Goal: Information Seeking & Learning: Check status

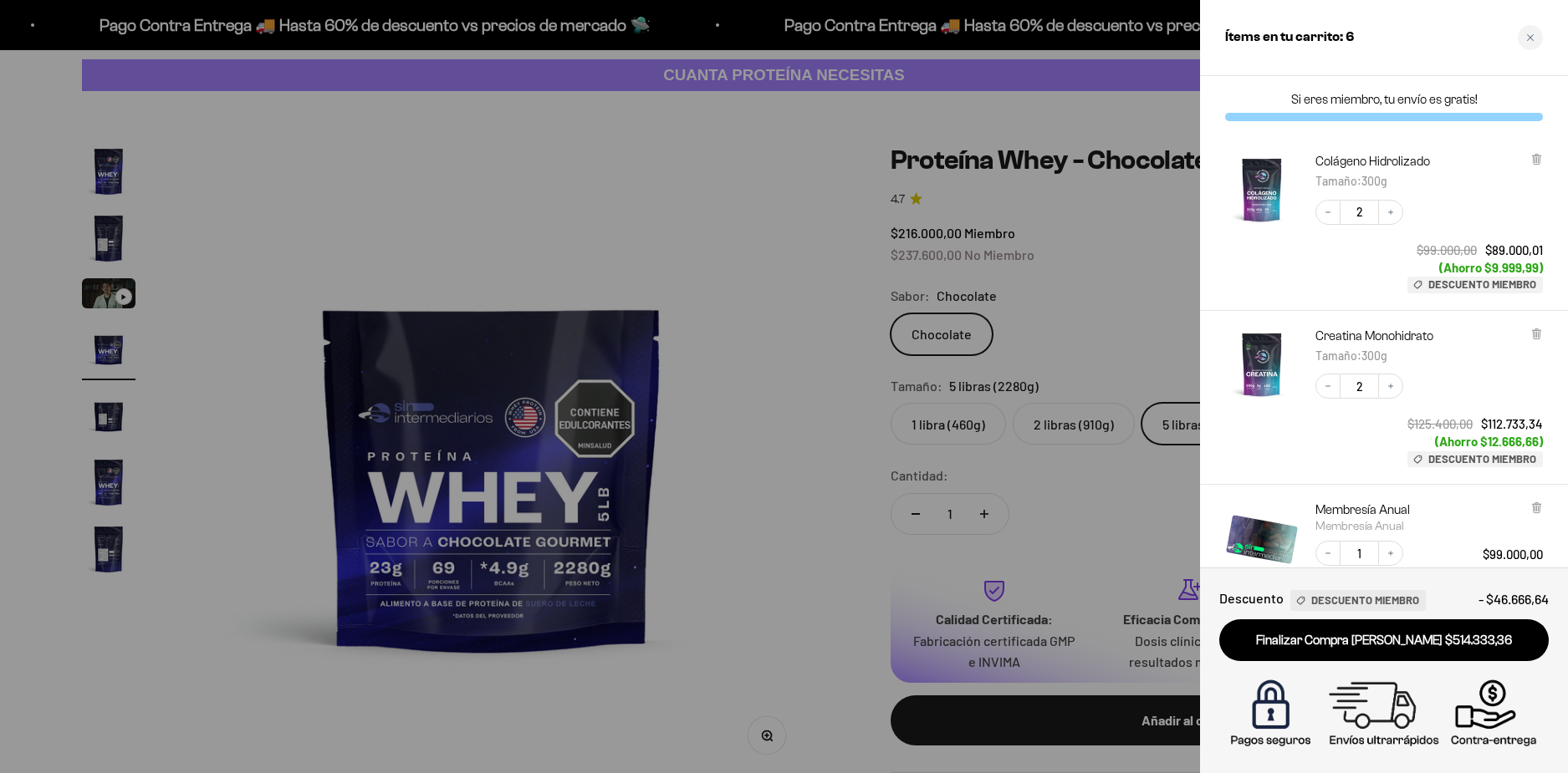
scroll to position [366, 0]
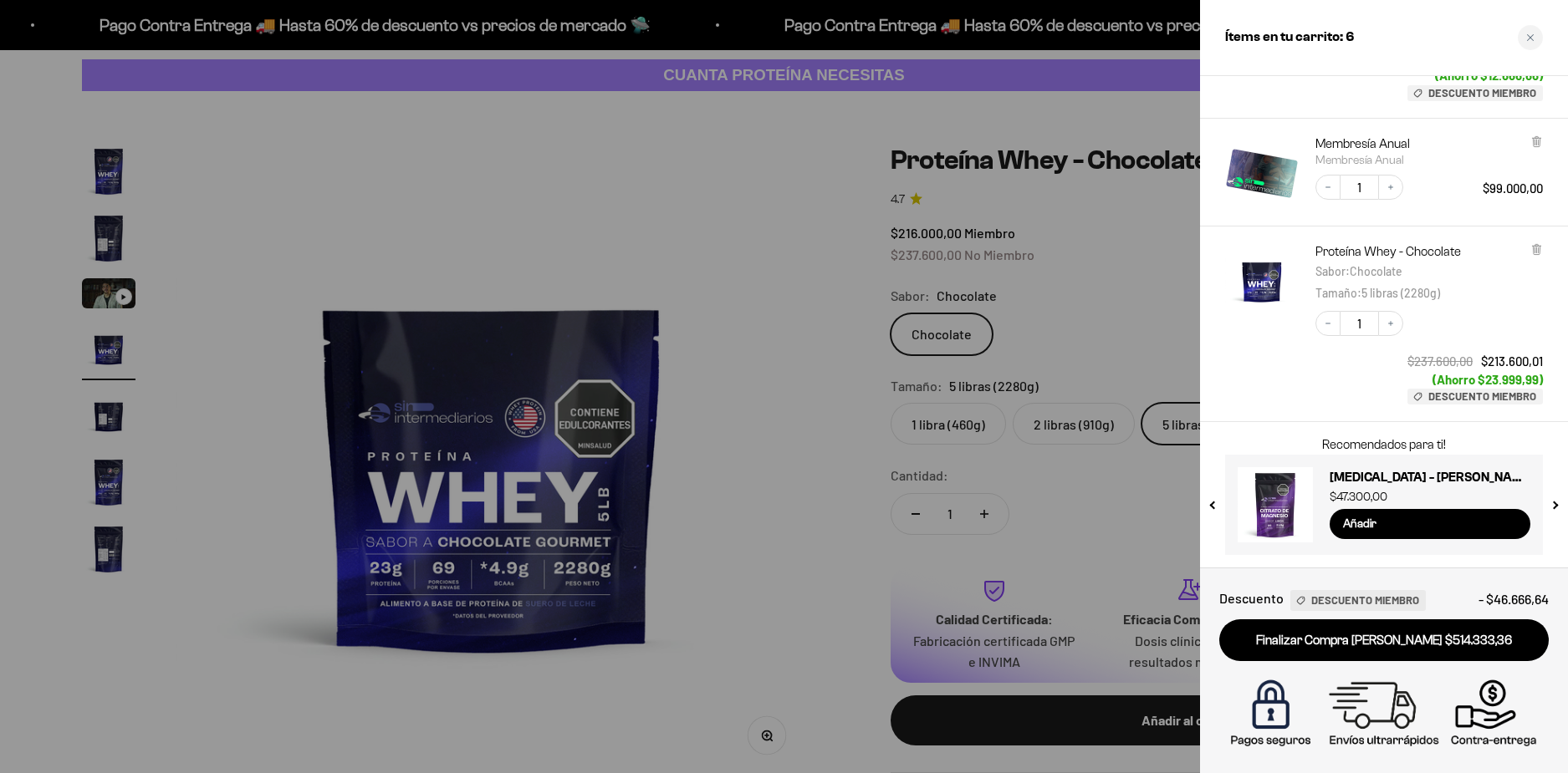
drag, startPoint x: 1565, startPoint y: 235, endPoint x: 1558, endPoint y: 247, distance: 13.9
click at [1558, 247] on div "Proteína Whey - Chocolate Sabor : Chocolate Tamaño : 5 libras (2280g) Decrease …" at bounding box center [1384, 324] width 368 height 195
click at [642, 231] on div at bounding box center [784, 386] width 1568 height 773
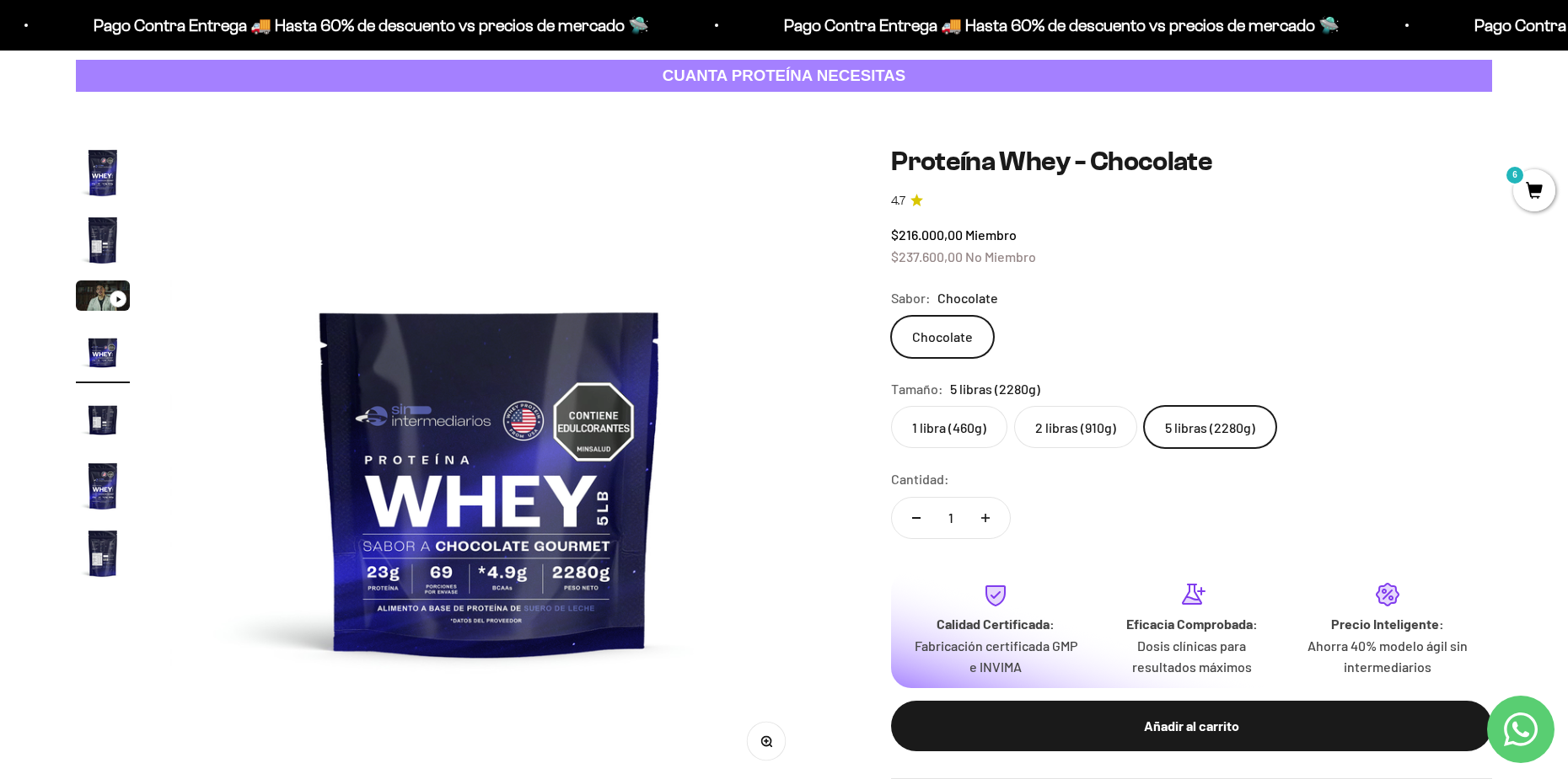
click at [1534, 195] on span "6" at bounding box center [1534, 190] width 42 height 42
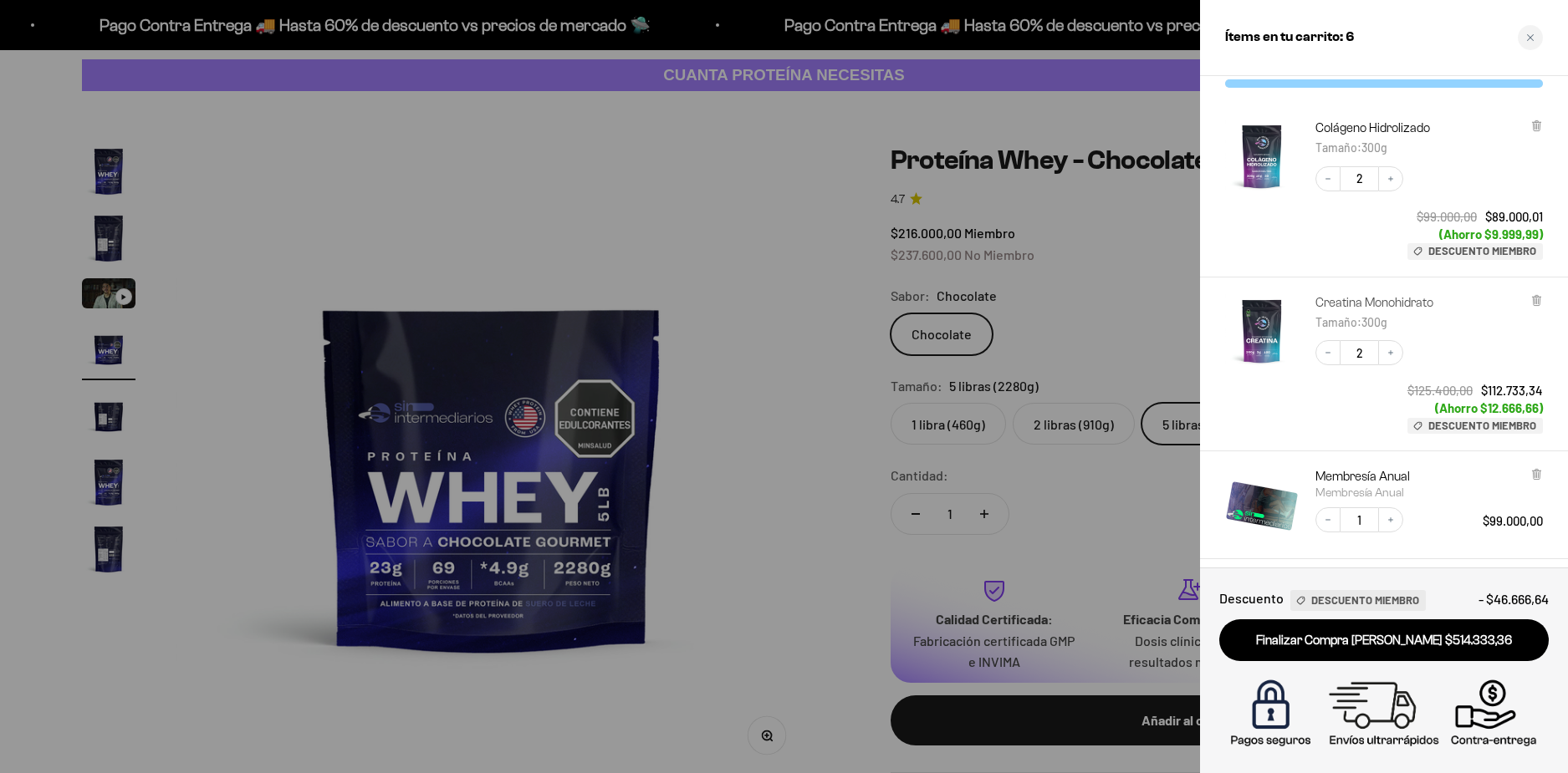
scroll to position [32, 0]
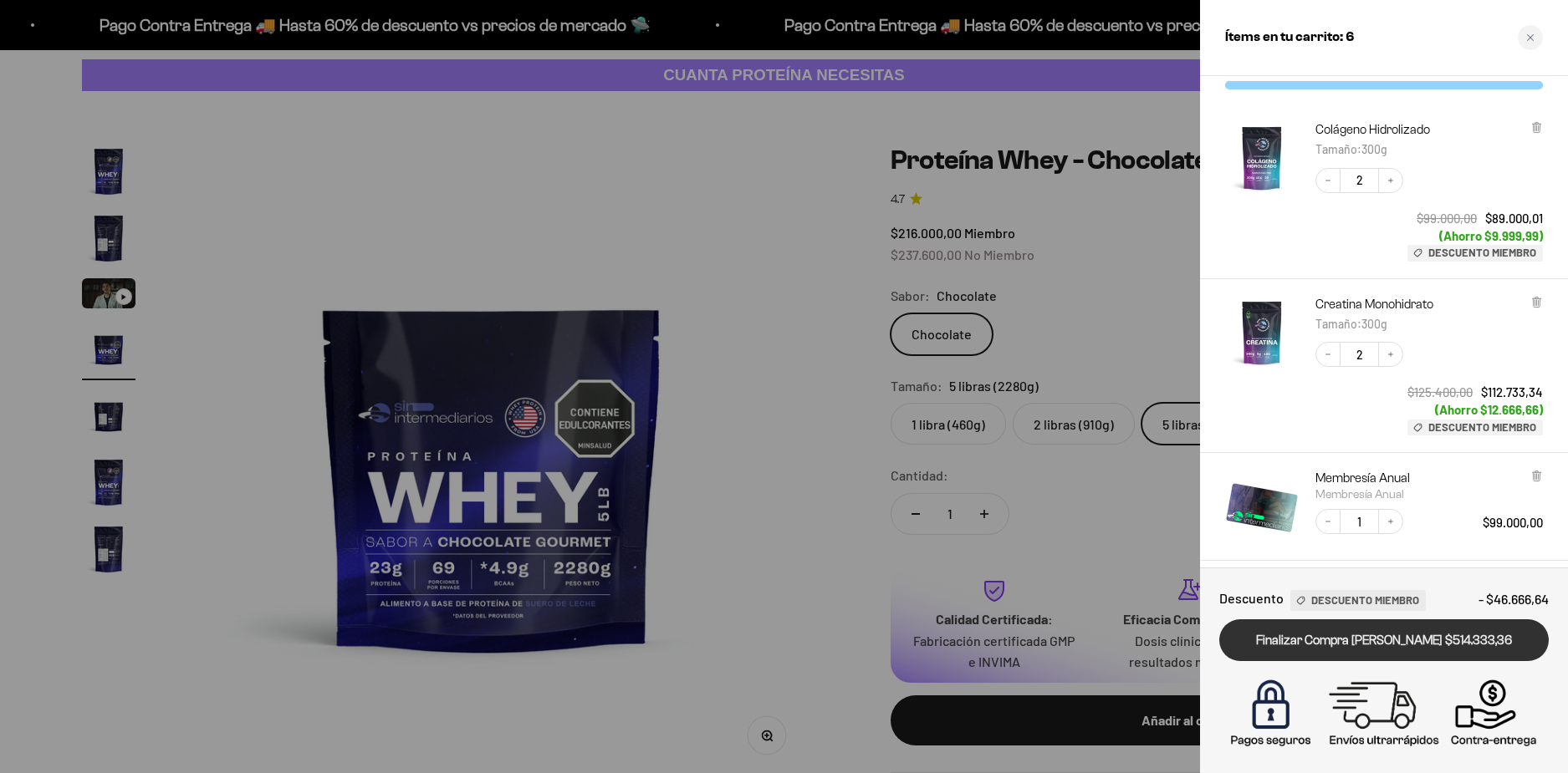
click at [1342, 632] on link "Finalizar Compra Segura $514.333,36" at bounding box center [1384, 641] width 330 height 43
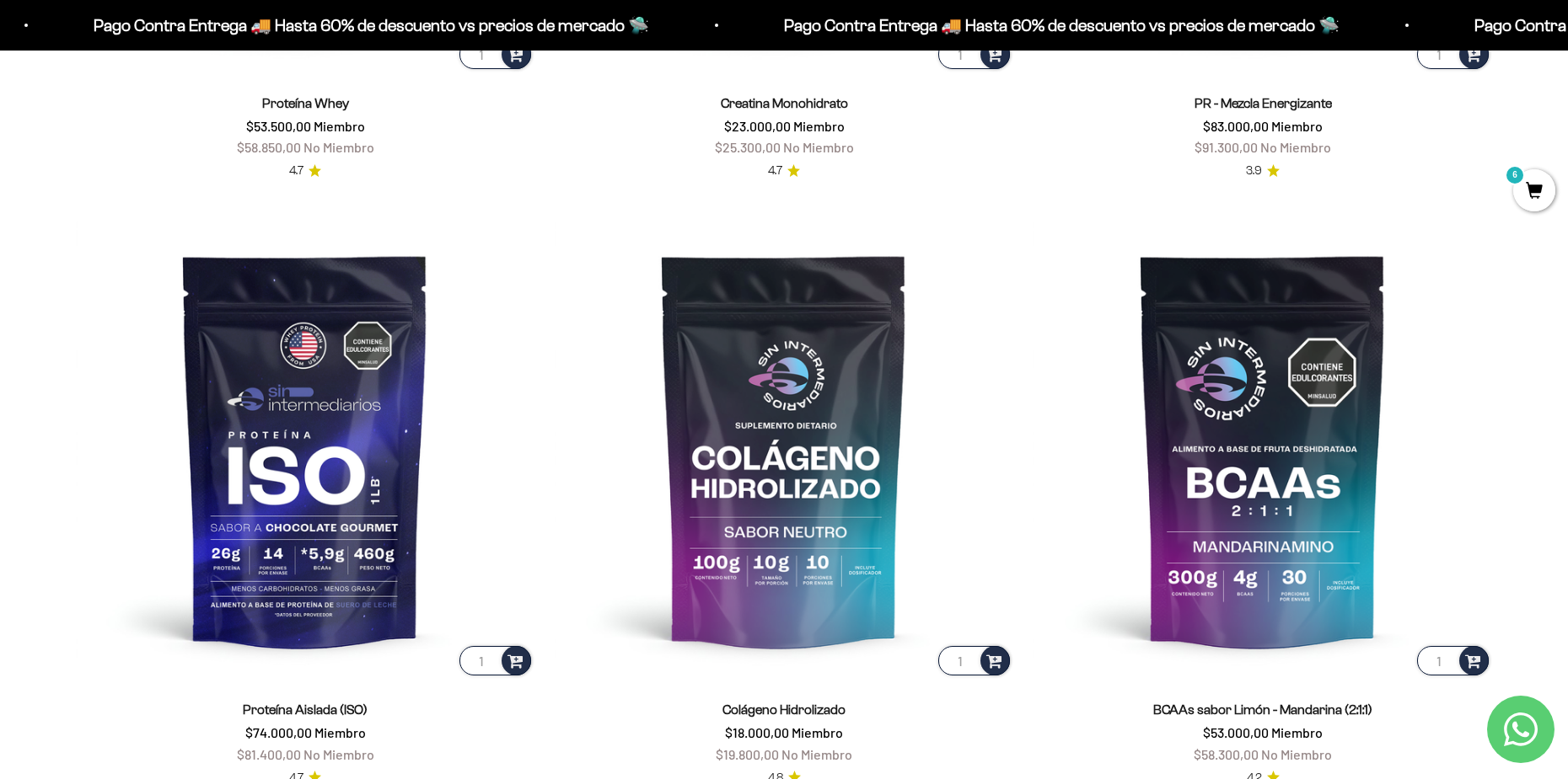
scroll to position [1347, 0]
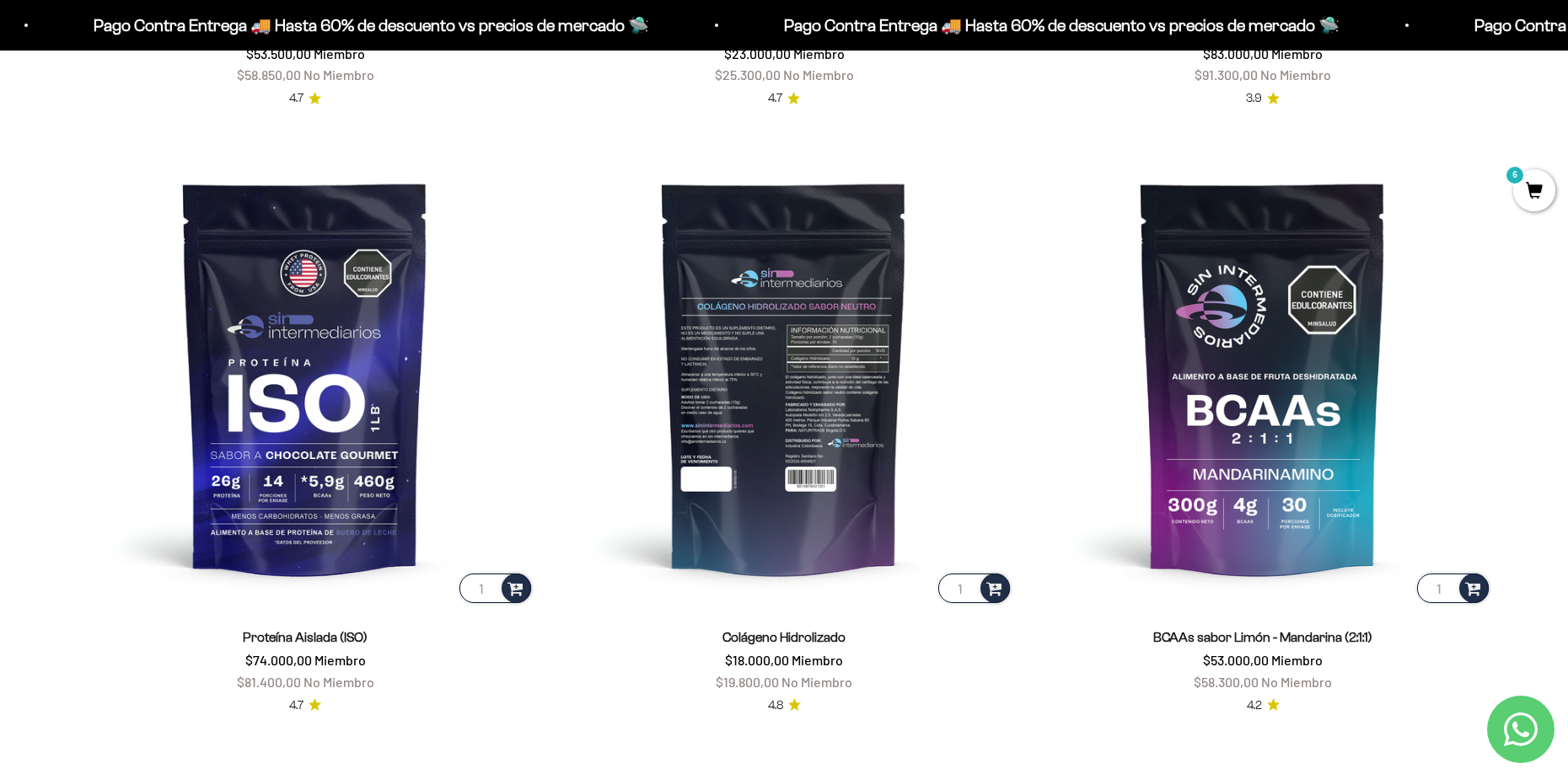
click at [721, 343] on img at bounding box center [784, 377] width 458 height 458
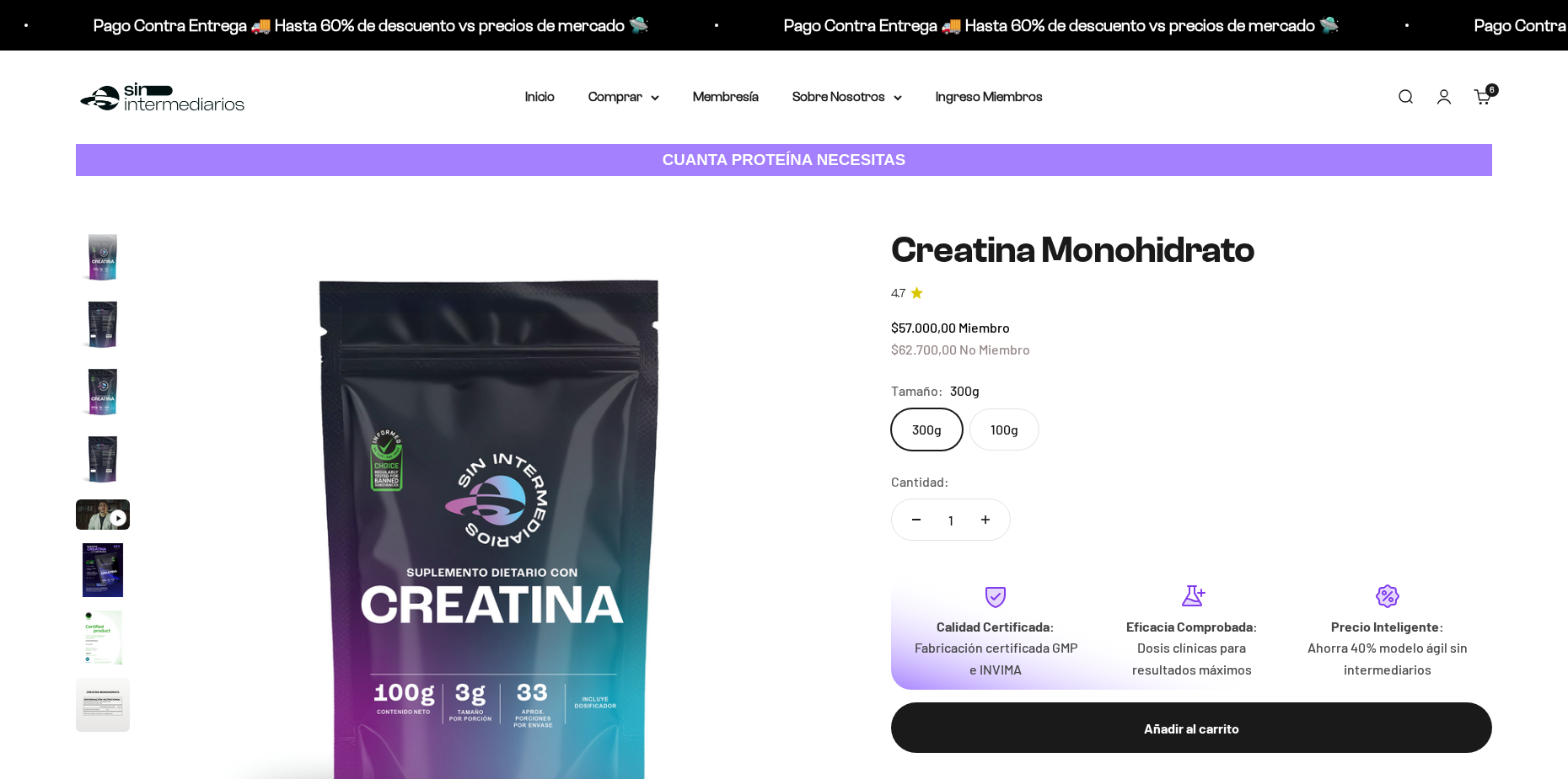
scroll to position [69, 0]
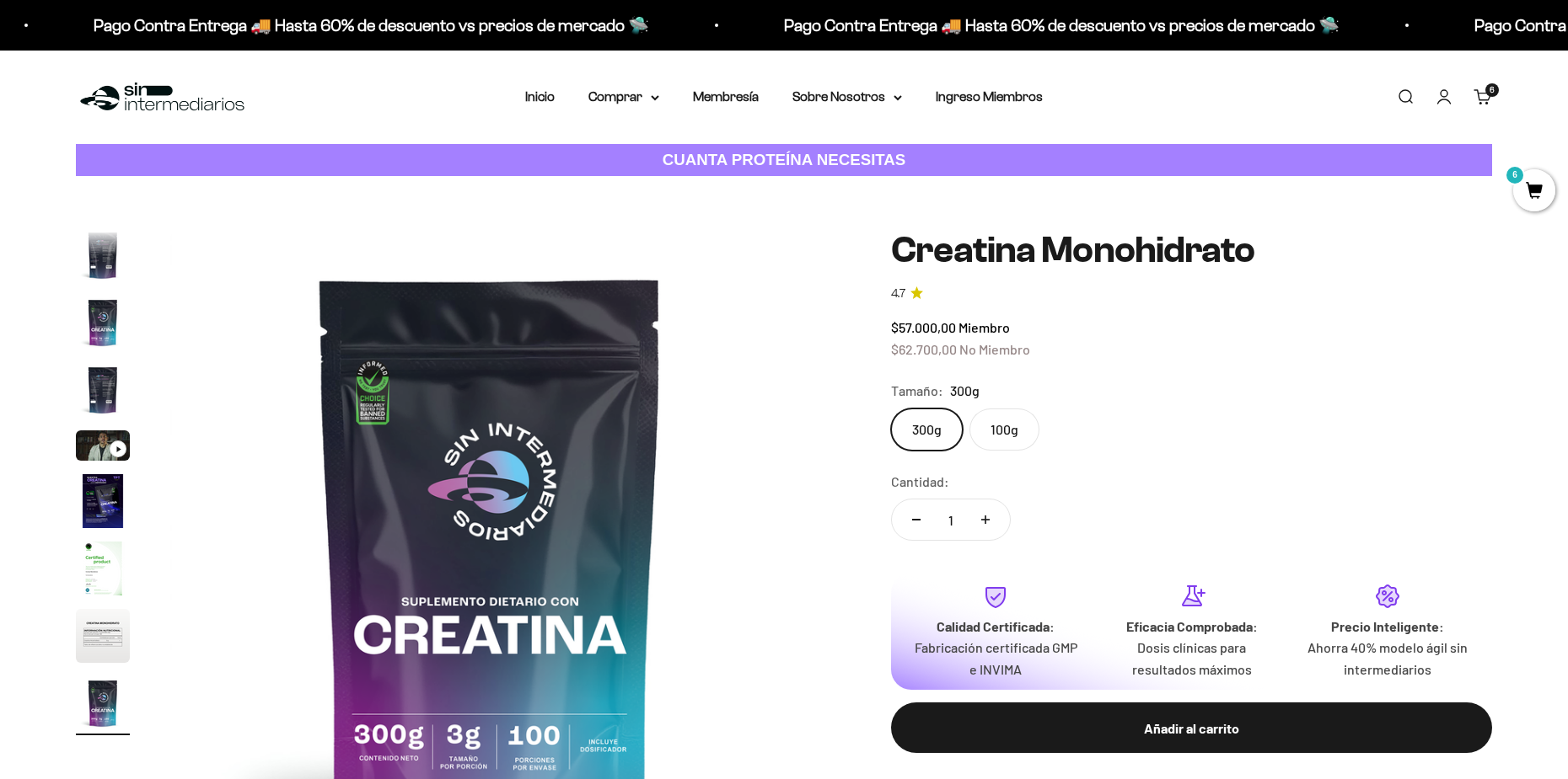
click at [1000, 414] on label "100g" at bounding box center [1004, 430] width 70 height 42
click at [891, 408] on input "100g" at bounding box center [890, 407] width 1 height 1
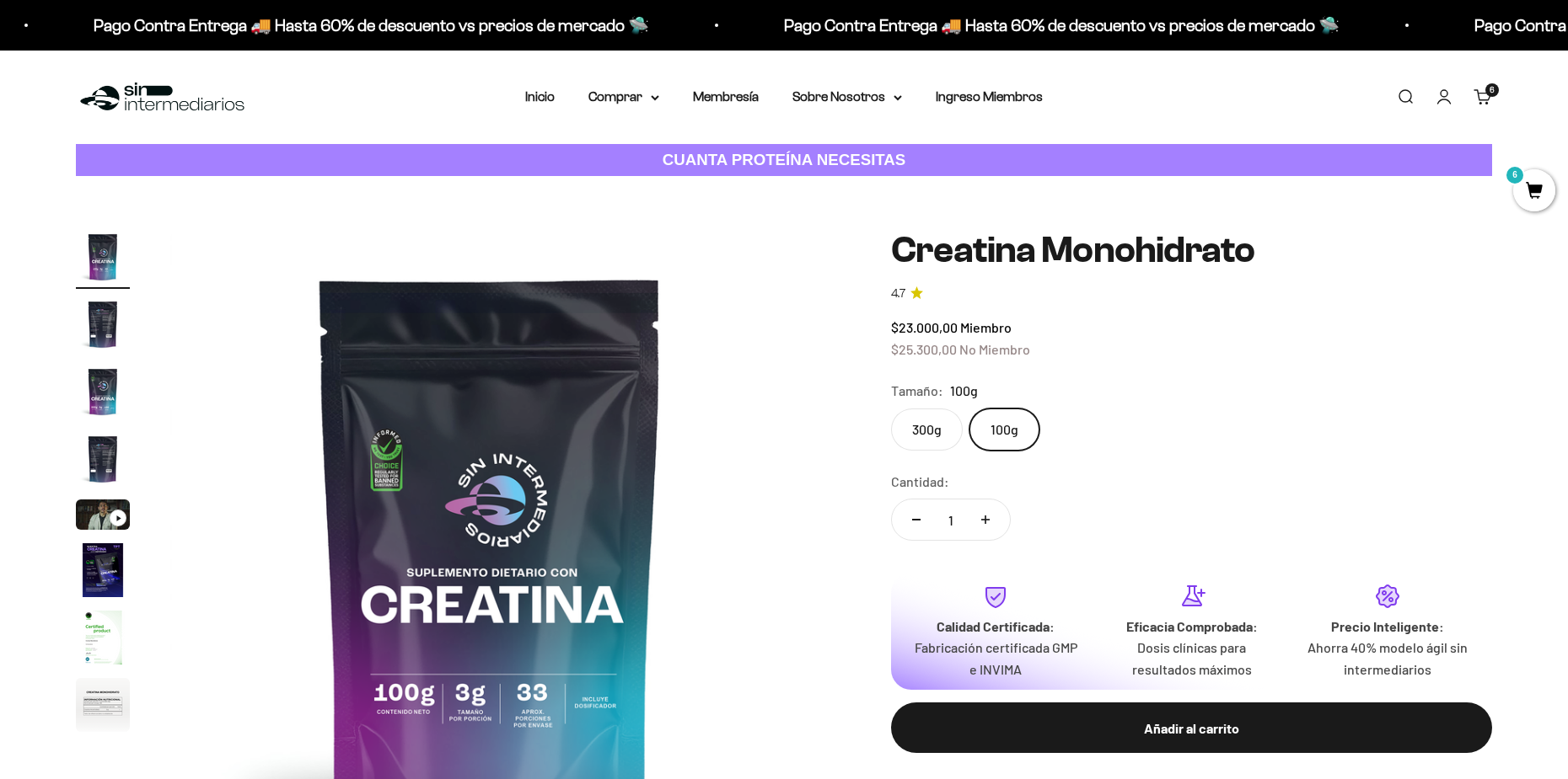
click at [940, 416] on label "300g" at bounding box center [927, 430] width 72 height 42
click at [891, 408] on input "300g" at bounding box center [890, 407] width 1 height 1
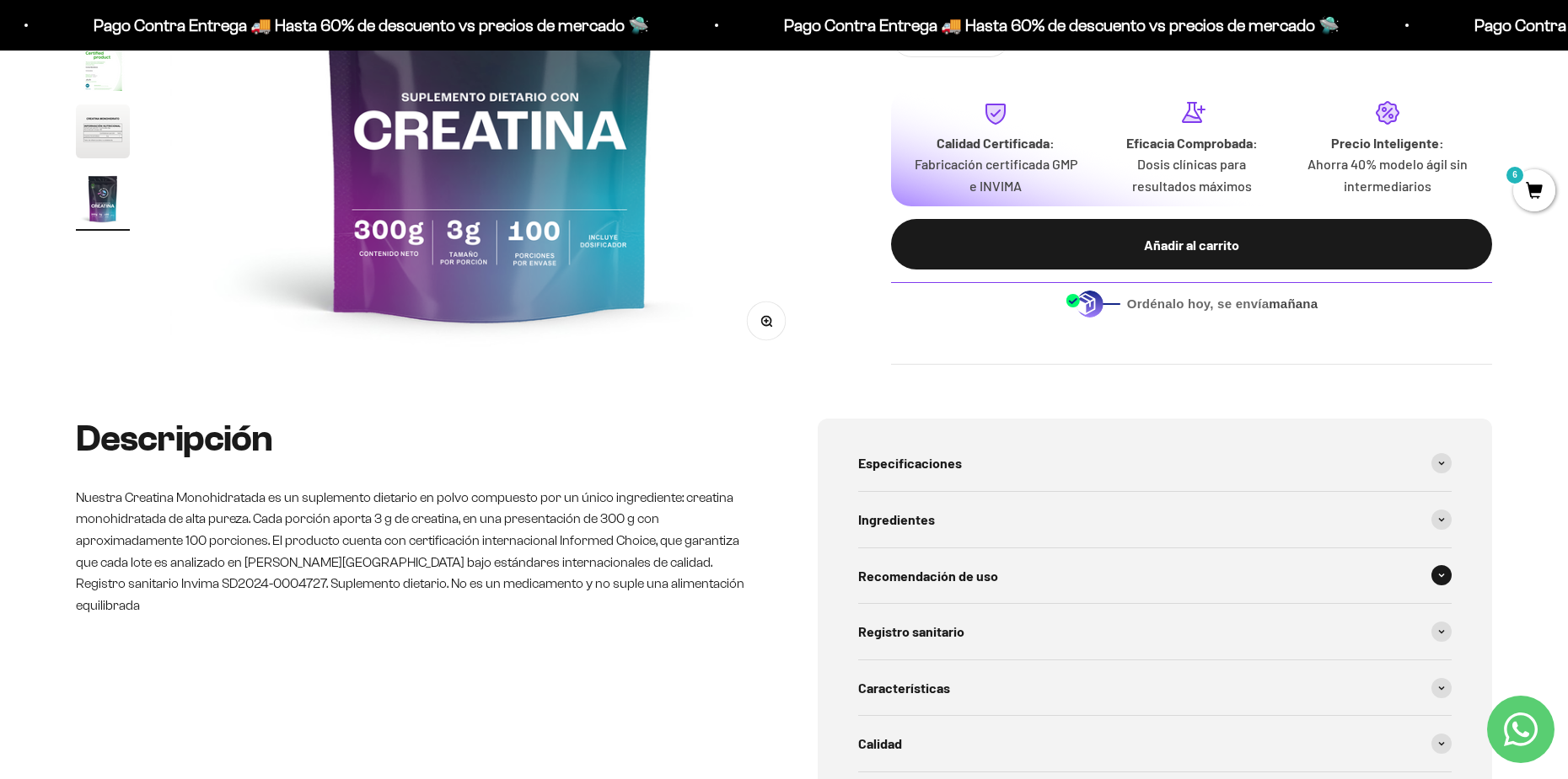
scroll to position [506, 0]
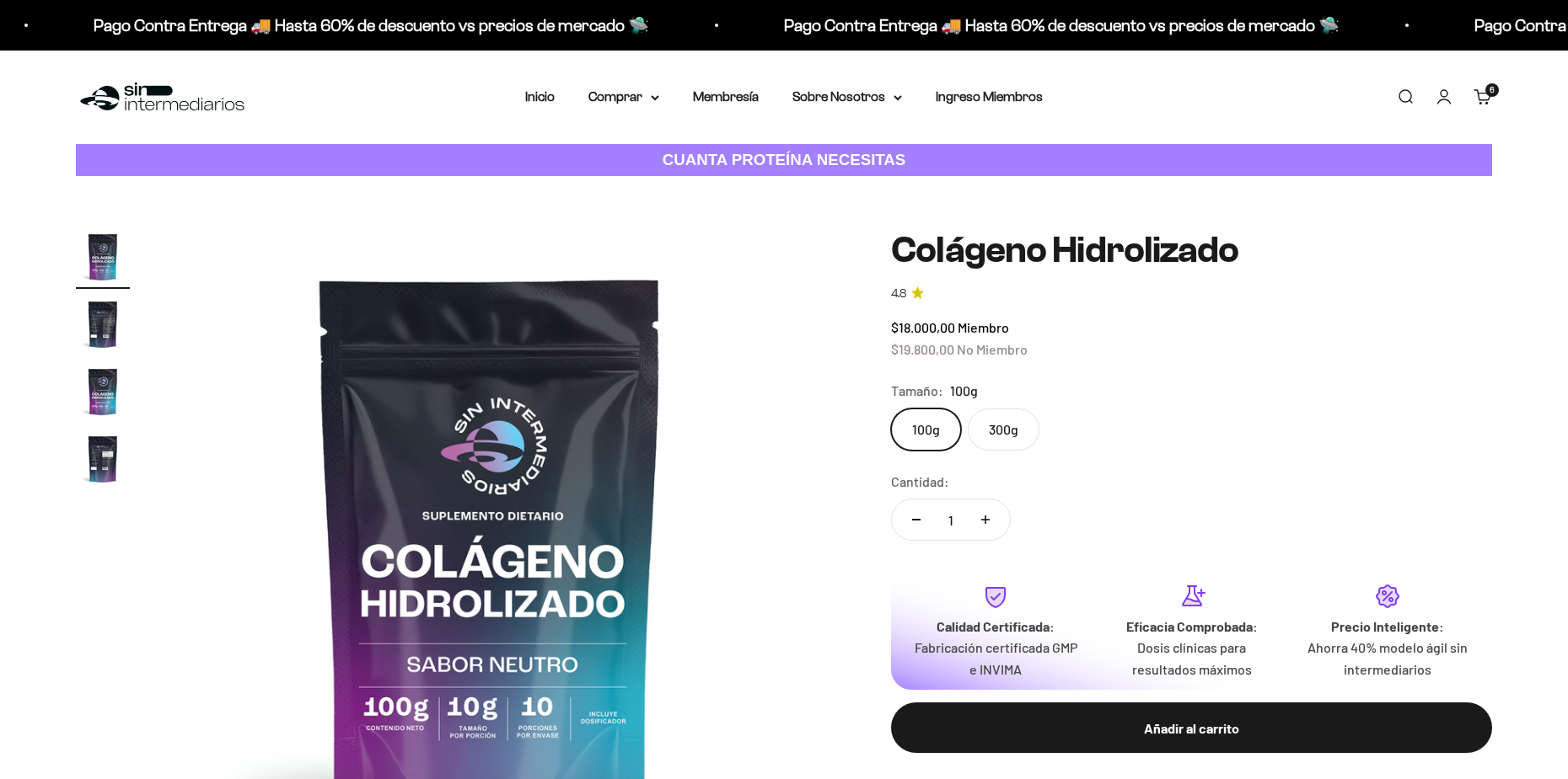
click at [1008, 414] on label "300g" at bounding box center [1003, 430] width 72 height 42
click at [891, 408] on input "300g" at bounding box center [890, 407] width 1 height 1
radio input "true"
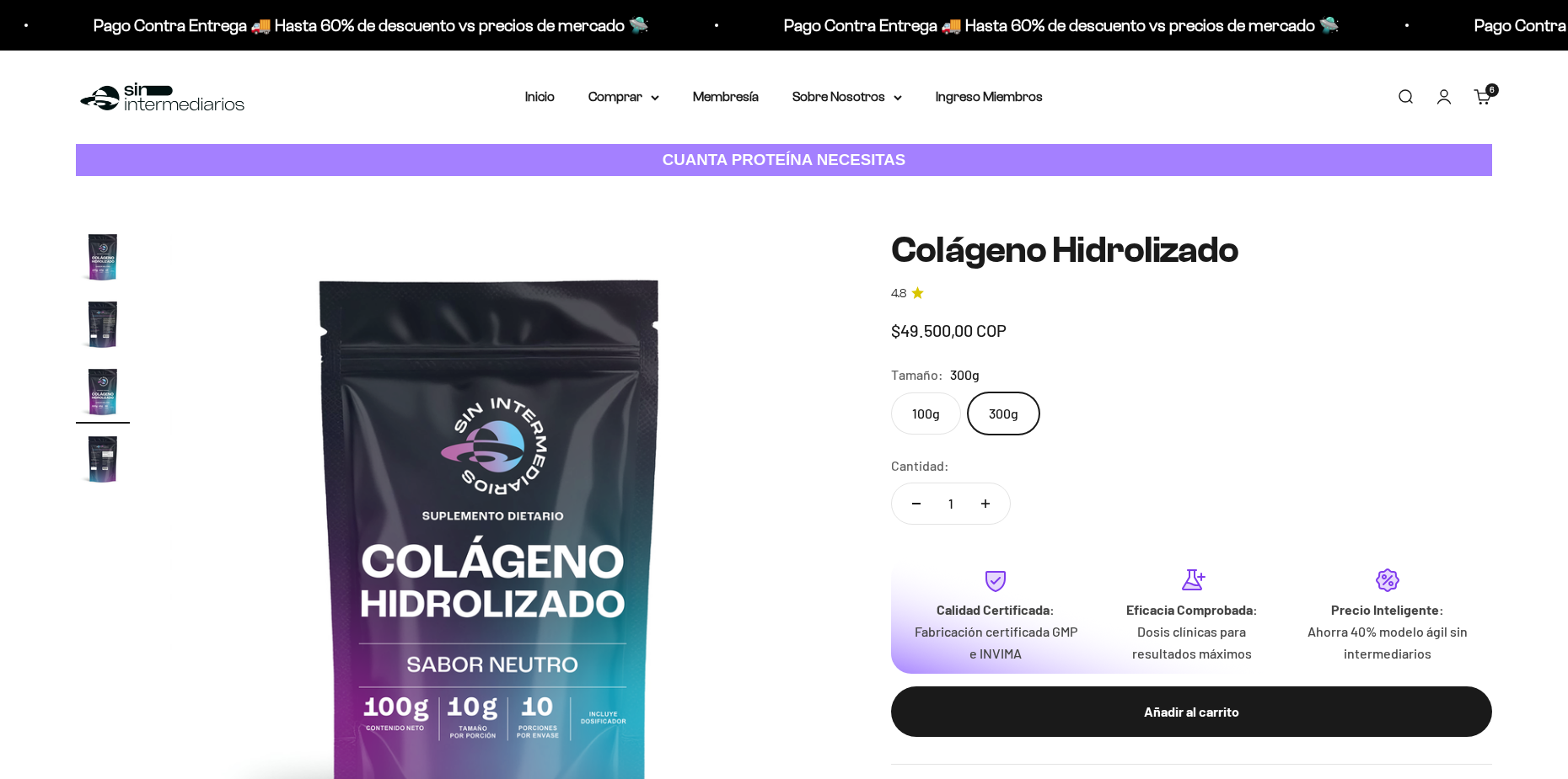
scroll to position [0, 1320]
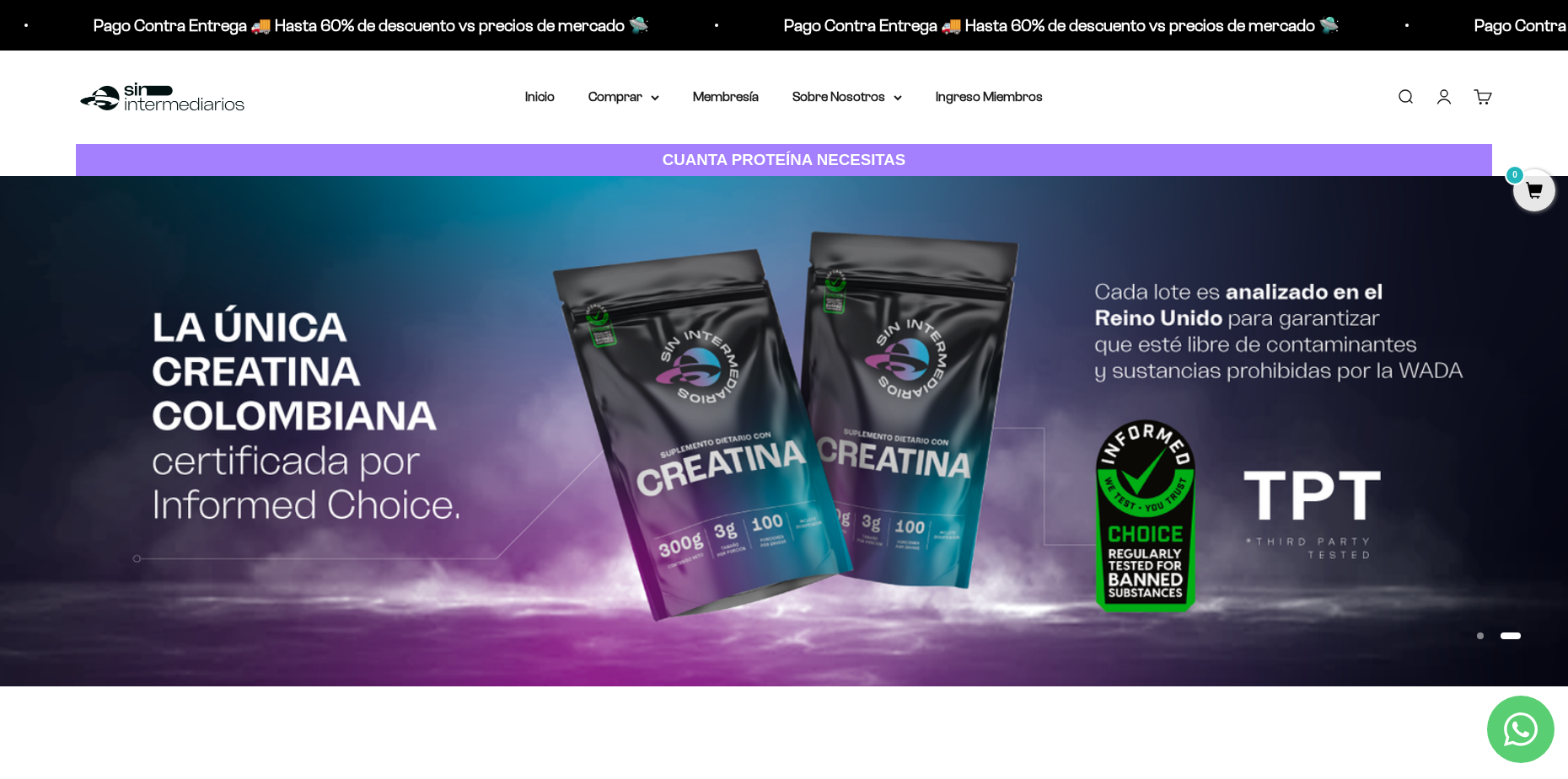
click at [1438, 97] on link "Cuenta" at bounding box center [1444, 97] width 18 height 18
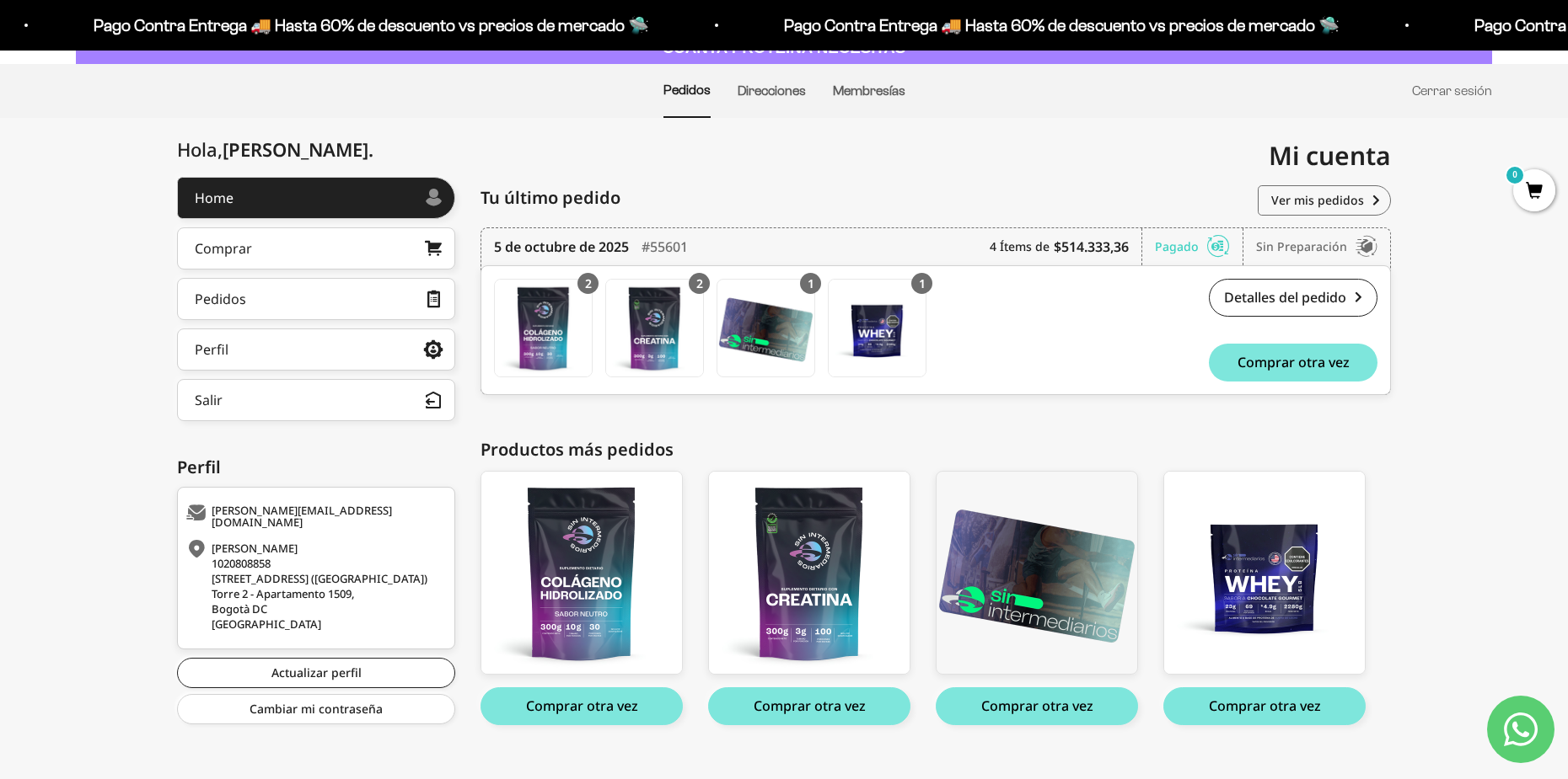
scroll to position [138, 0]
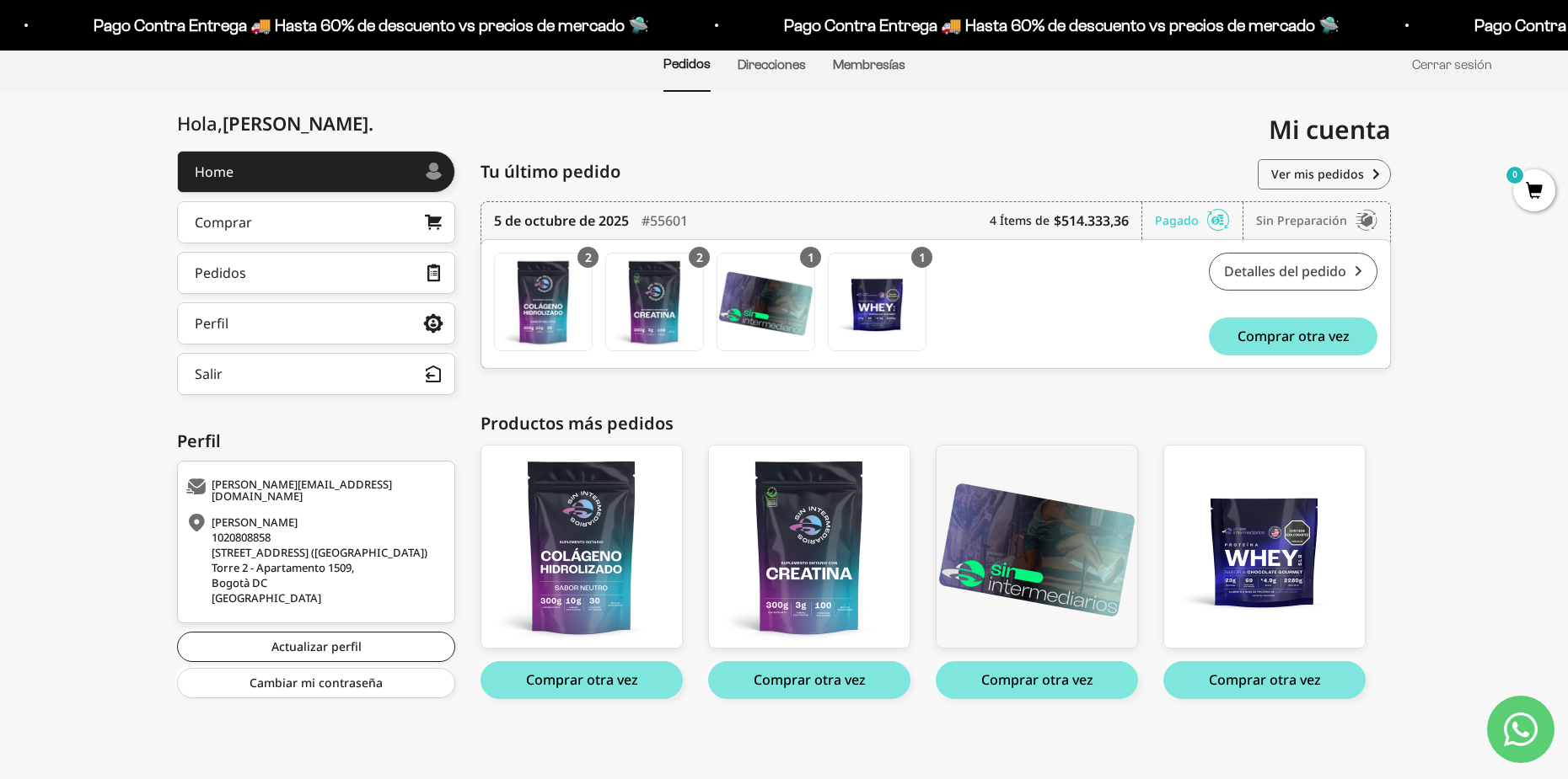
click at [1265, 269] on link "Detalles del pedido" at bounding box center [1292, 271] width 168 height 38
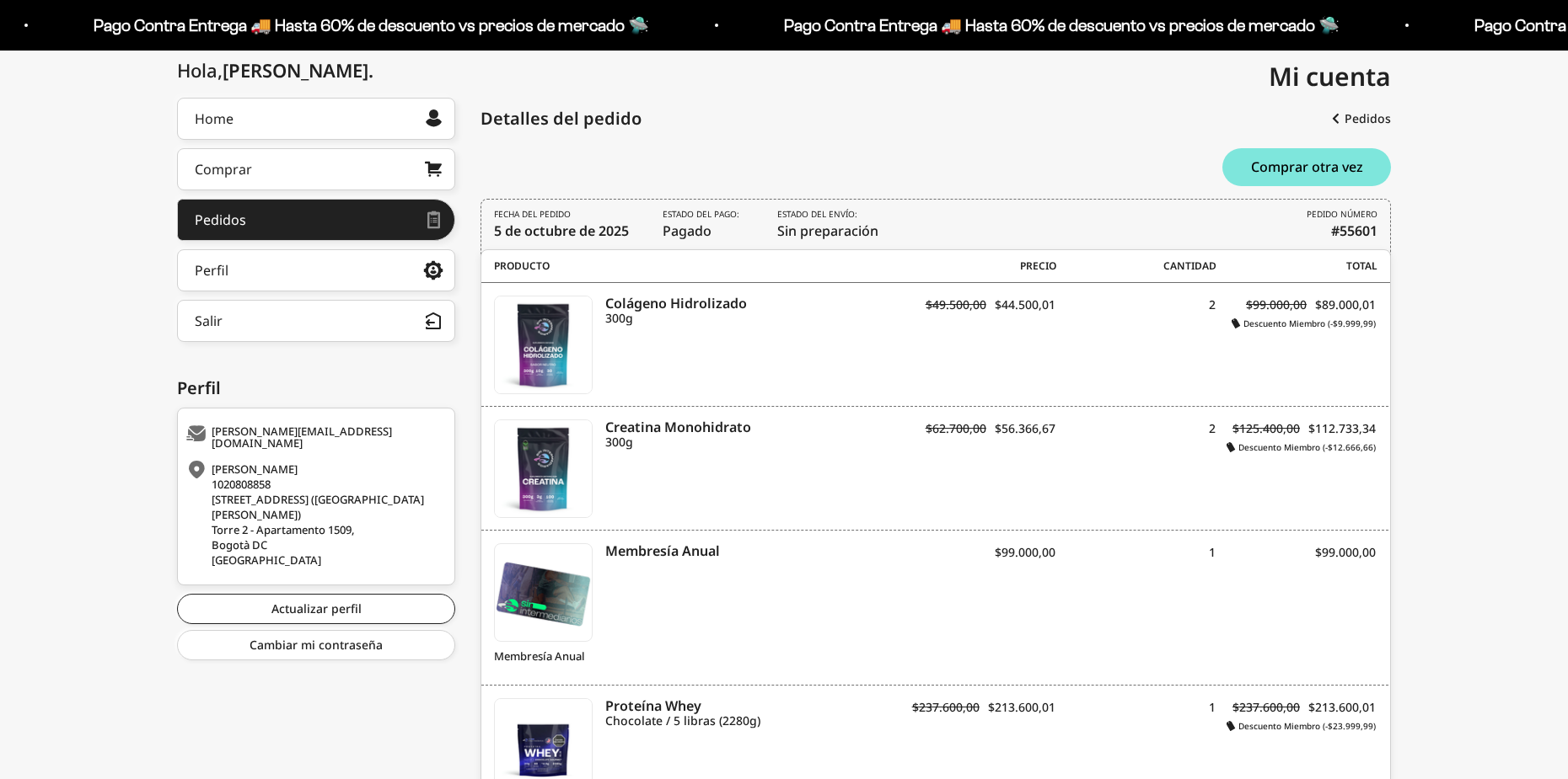
scroll to position [253, 0]
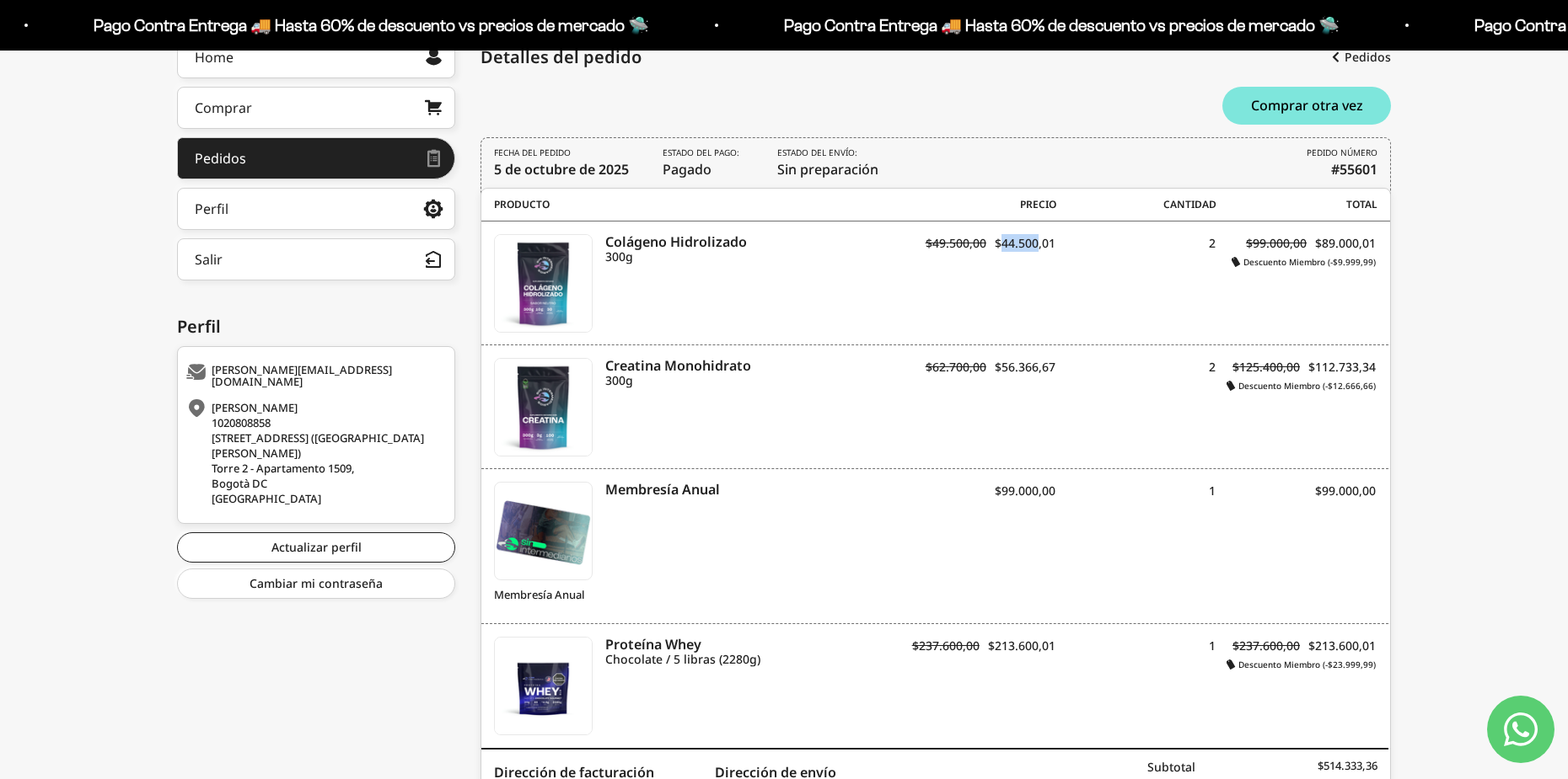
drag, startPoint x: 1000, startPoint y: 244, endPoint x: 1037, endPoint y: 246, distance: 37.1
click at [1037, 246] on span "$44.500,01" at bounding box center [1025, 243] width 61 height 16
click at [688, 237] on icon "Colágeno Hidrolizado" at bounding box center [749, 242] width 288 height 15
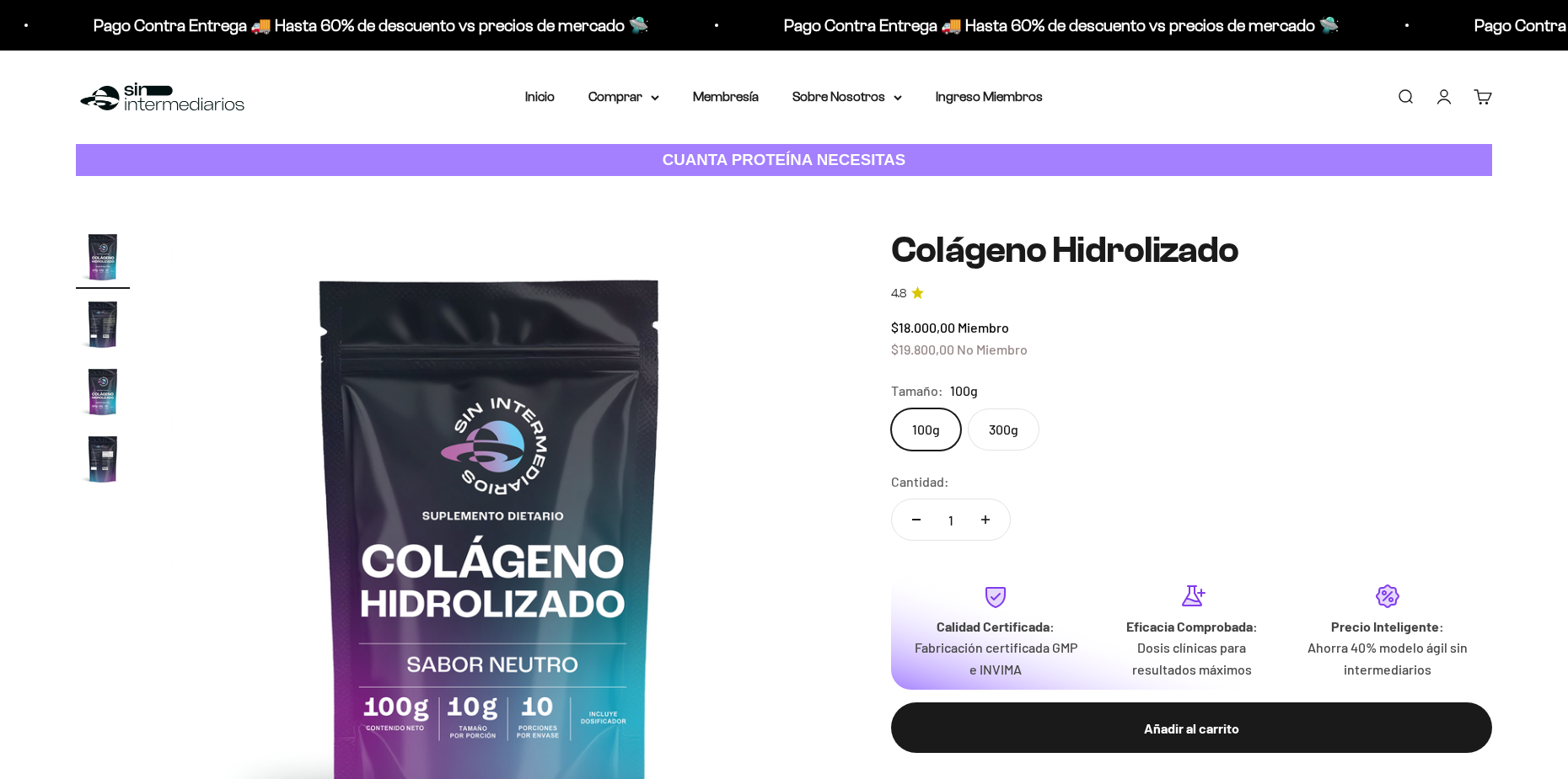
click at [1004, 418] on label "300g" at bounding box center [1003, 430] width 72 height 42
click at [891, 408] on input "300g" at bounding box center [890, 407] width 1 height 1
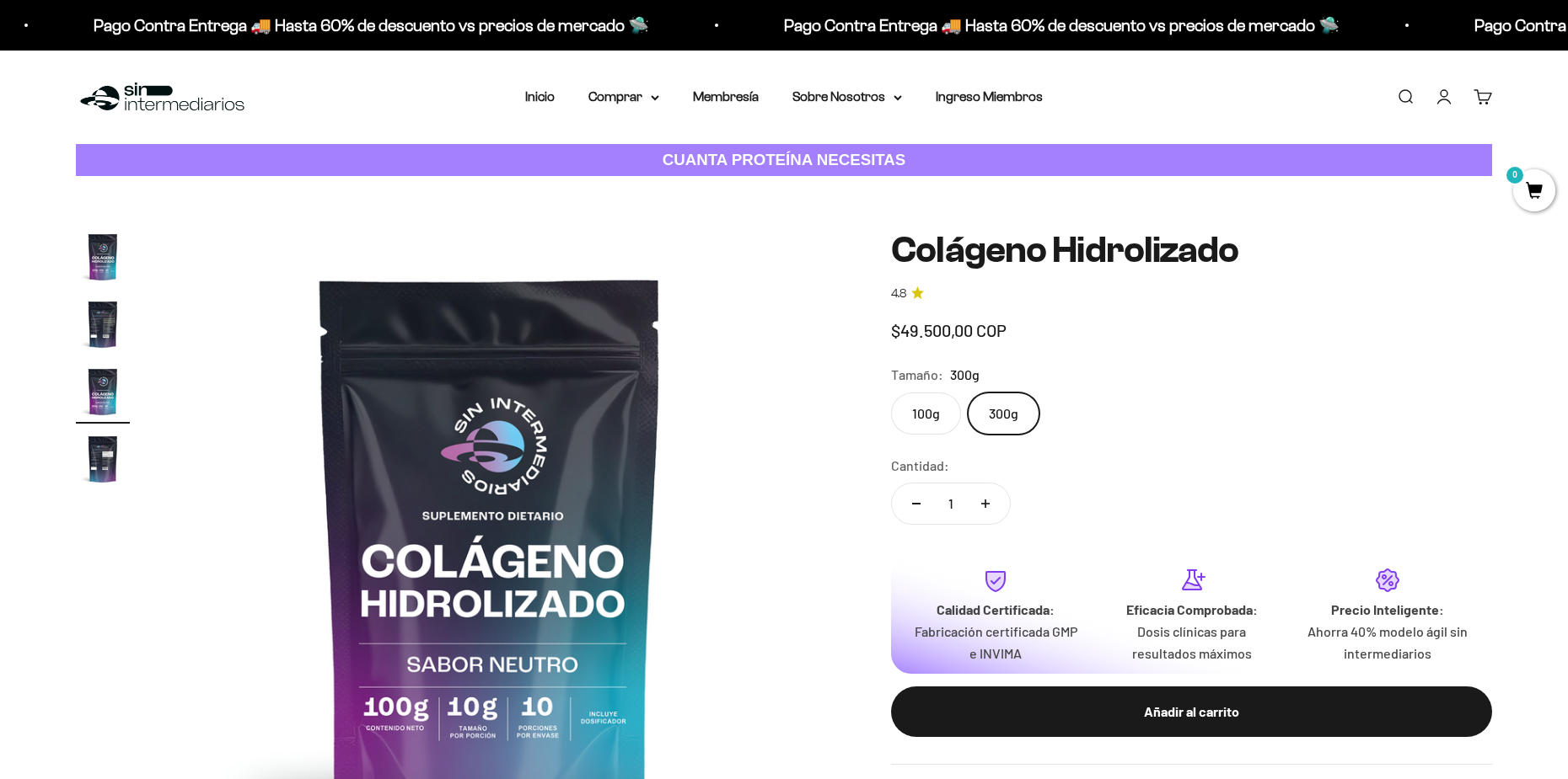
scroll to position [0, 1320]
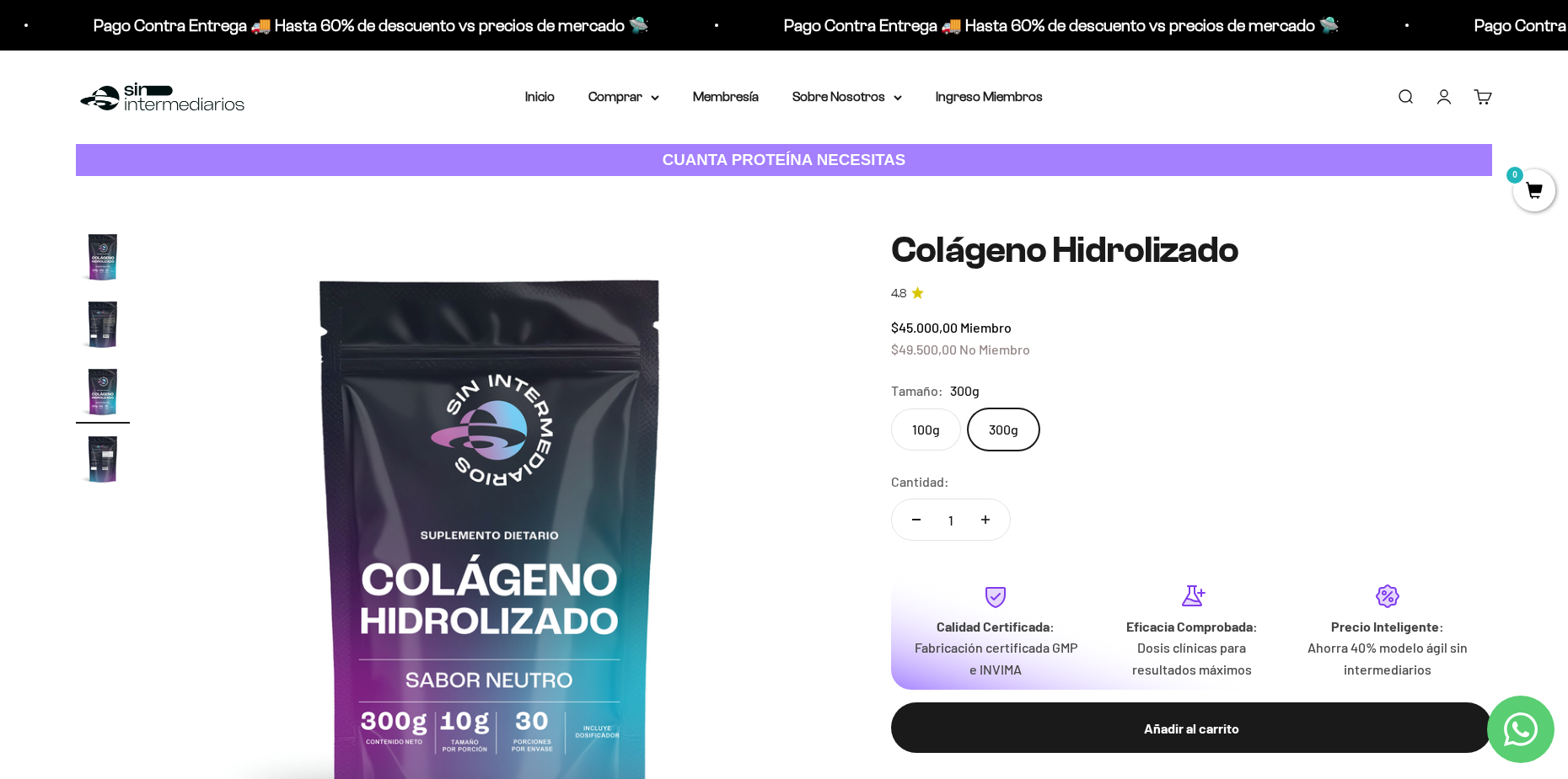
click at [1171, 295] on link "4.8" at bounding box center [1191, 294] width 601 height 18
